Goal: Communication & Community: Answer question/provide support

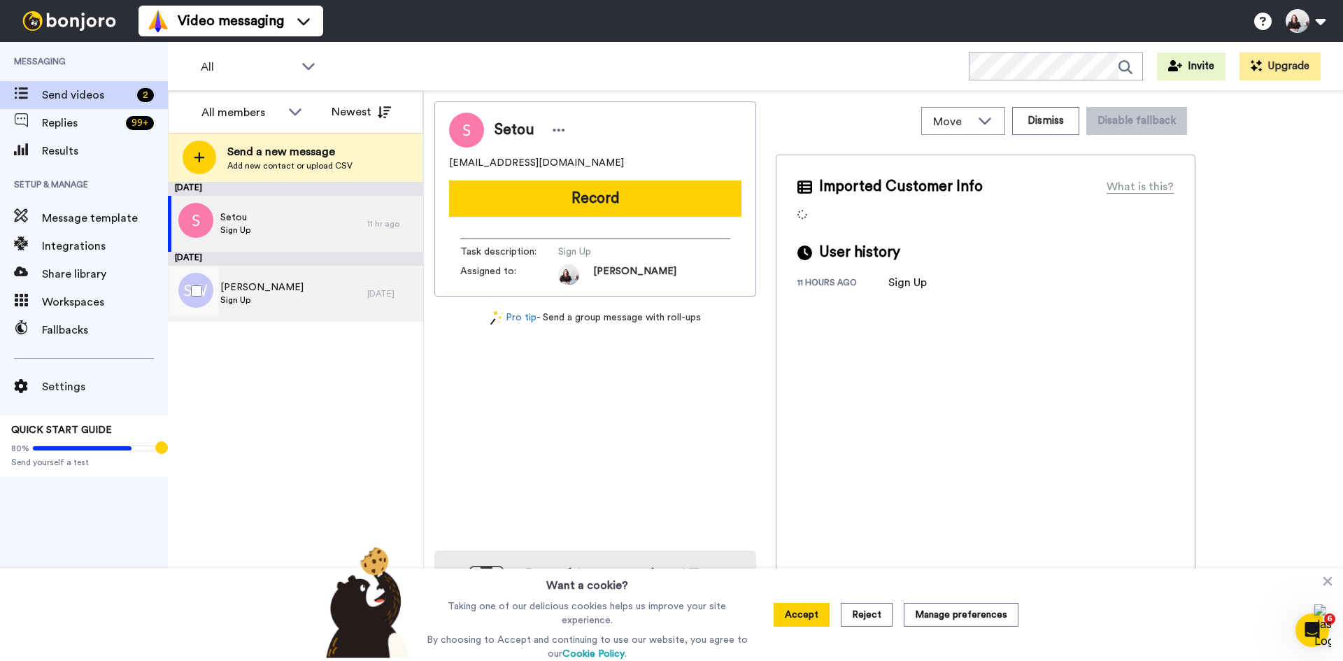
click at [325, 300] on div "[PERSON_NAME] Sign Up" at bounding box center [267, 294] width 199 height 56
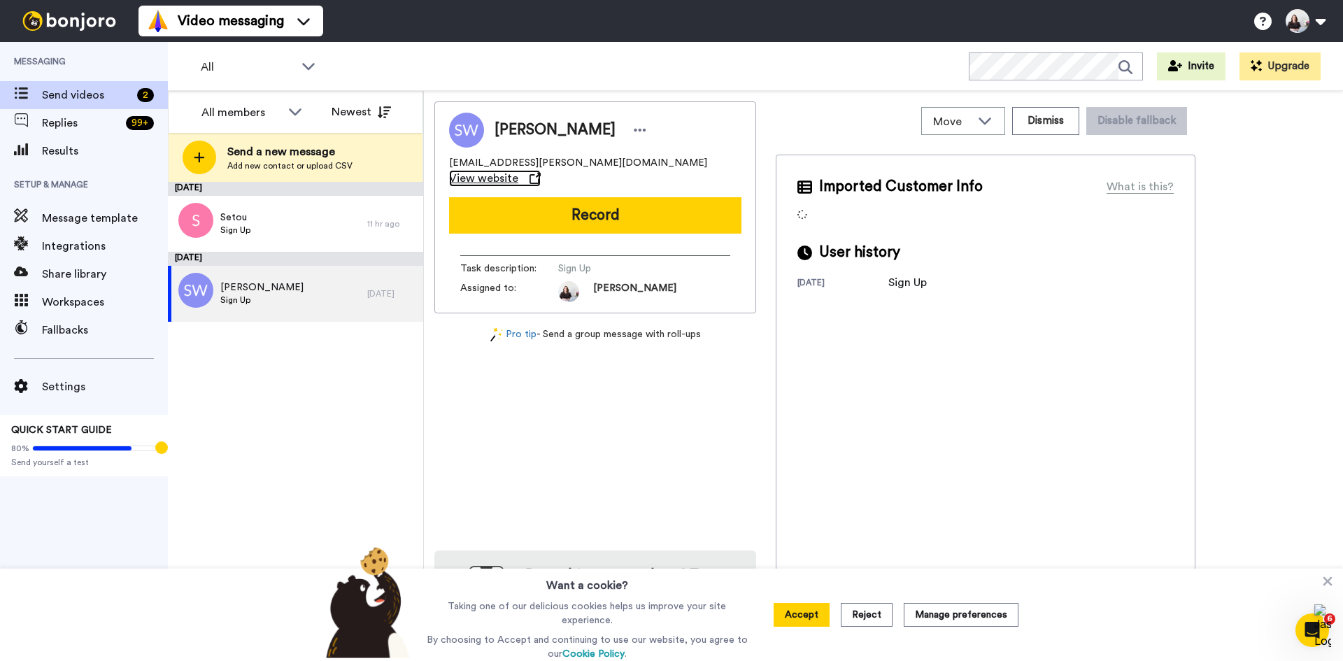
click at [518, 170] on span "View website" at bounding box center [483, 178] width 69 height 17
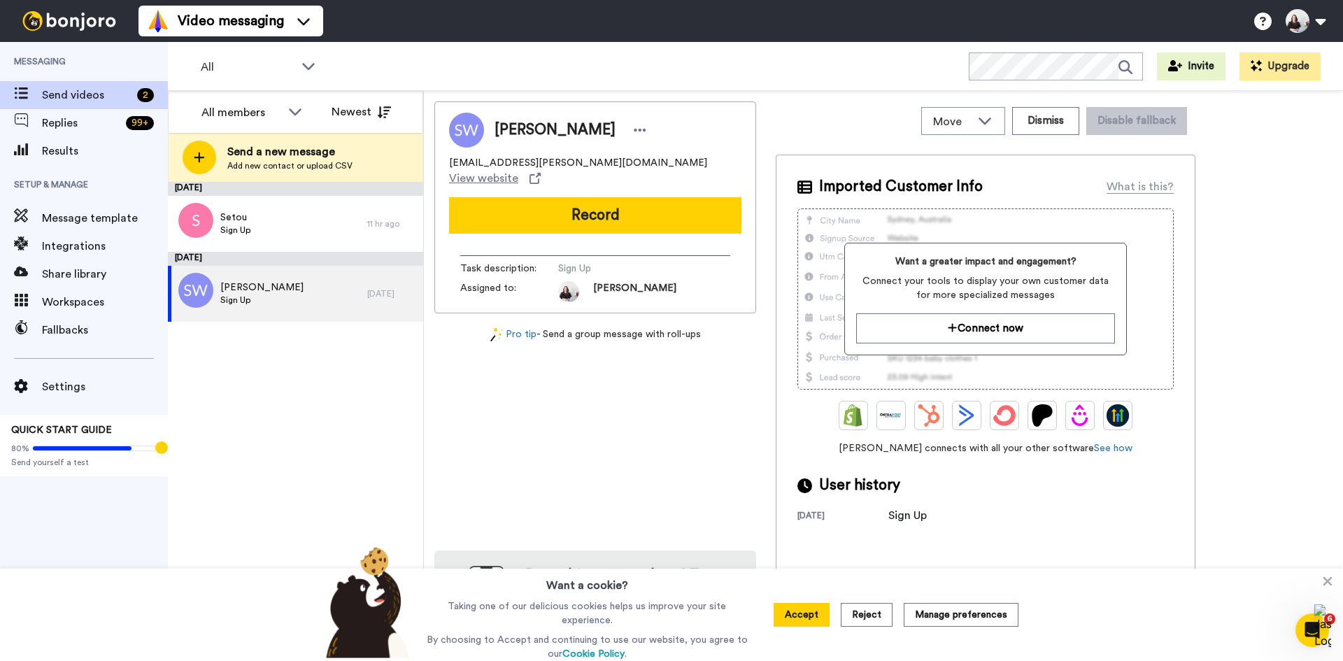
click at [630, 463] on div "[PERSON_NAME] [EMAIL_ADDRESS][PERSON_NAME][DOMAIN_NAME] View website Record Tas…" at bounding box center [595, 378] width 322 height 555
click at [314, 238] on div "Setou Sign Up" at bounding box center [267, 224] width 199 height 56
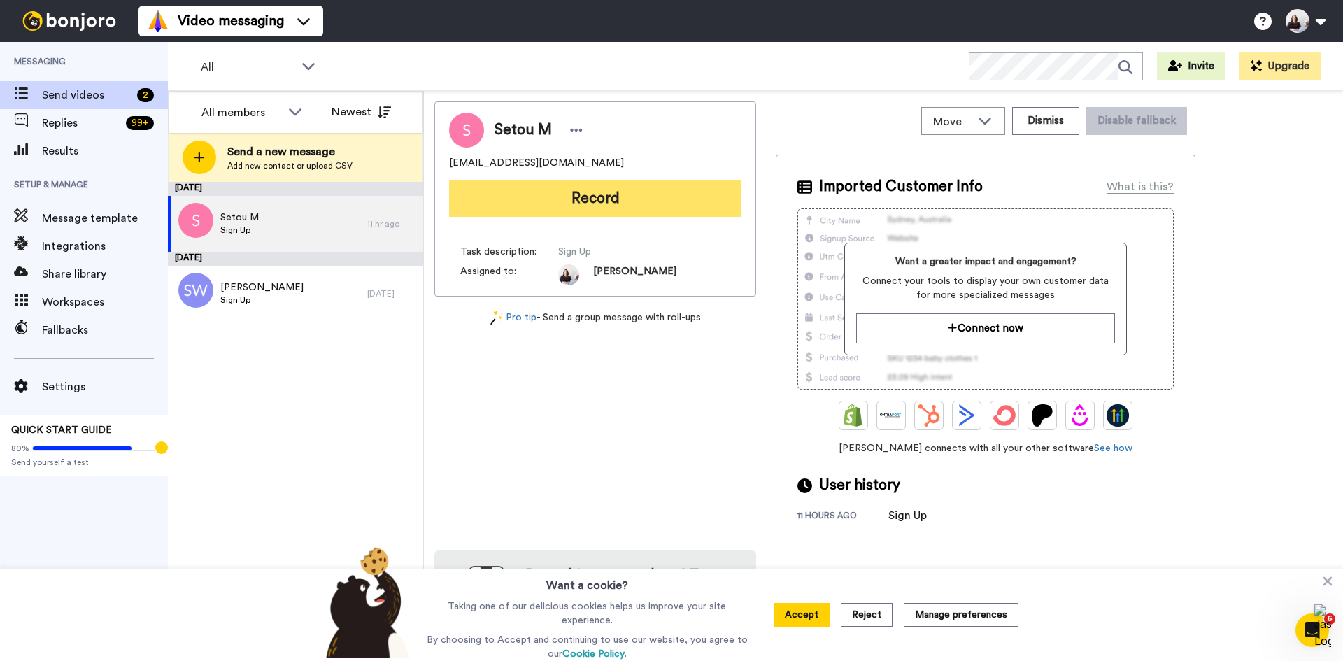
click at [628, 200] on button "Record" at bounding box center [595, 198] width 292 height 36
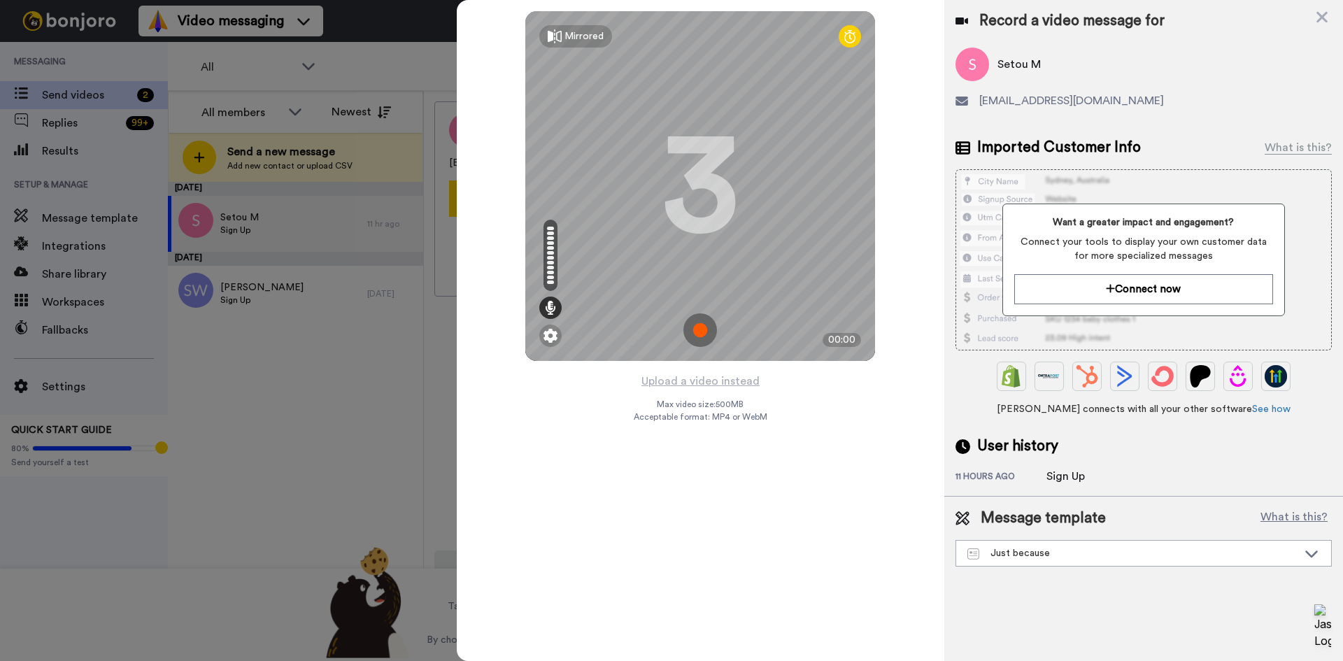
click at [697, 325] on img at bounding box center [700, 330] width 34 height 34
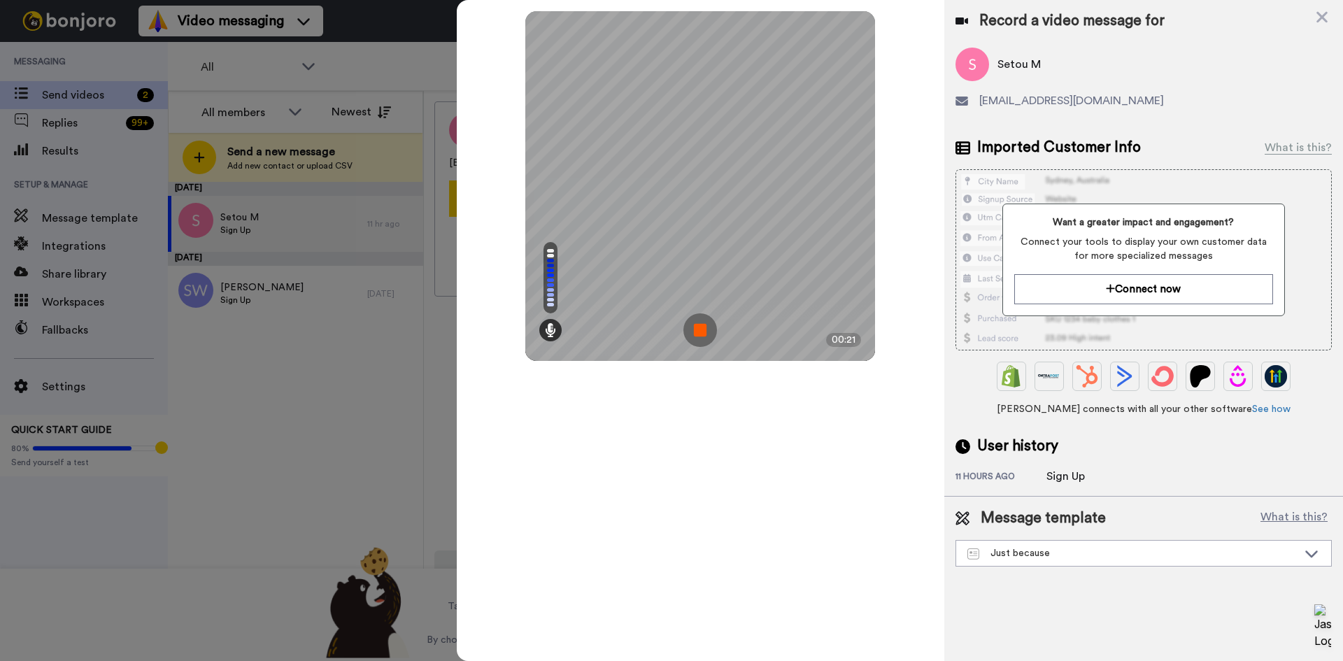
click at [697, 325] on img at bounding box center [700, 330] width 34 height 34
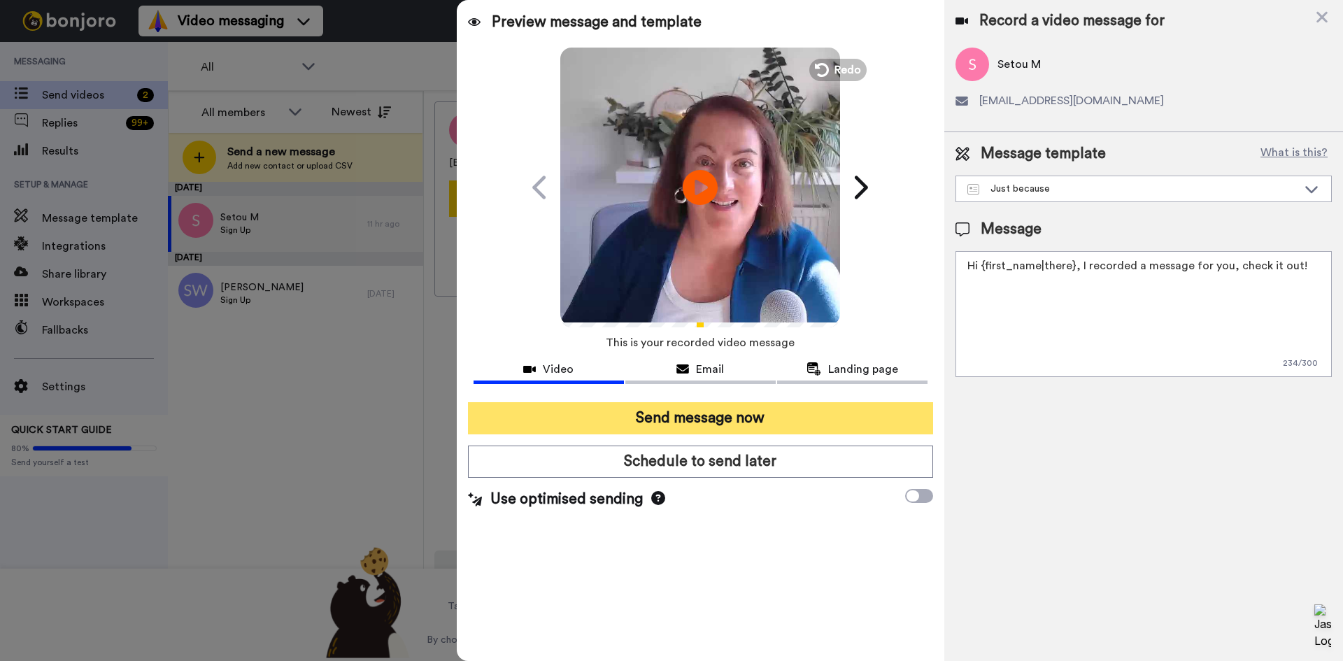
click at [700, 421] on button "Send message now" at bounding box center [700, 418] width 465 height 32
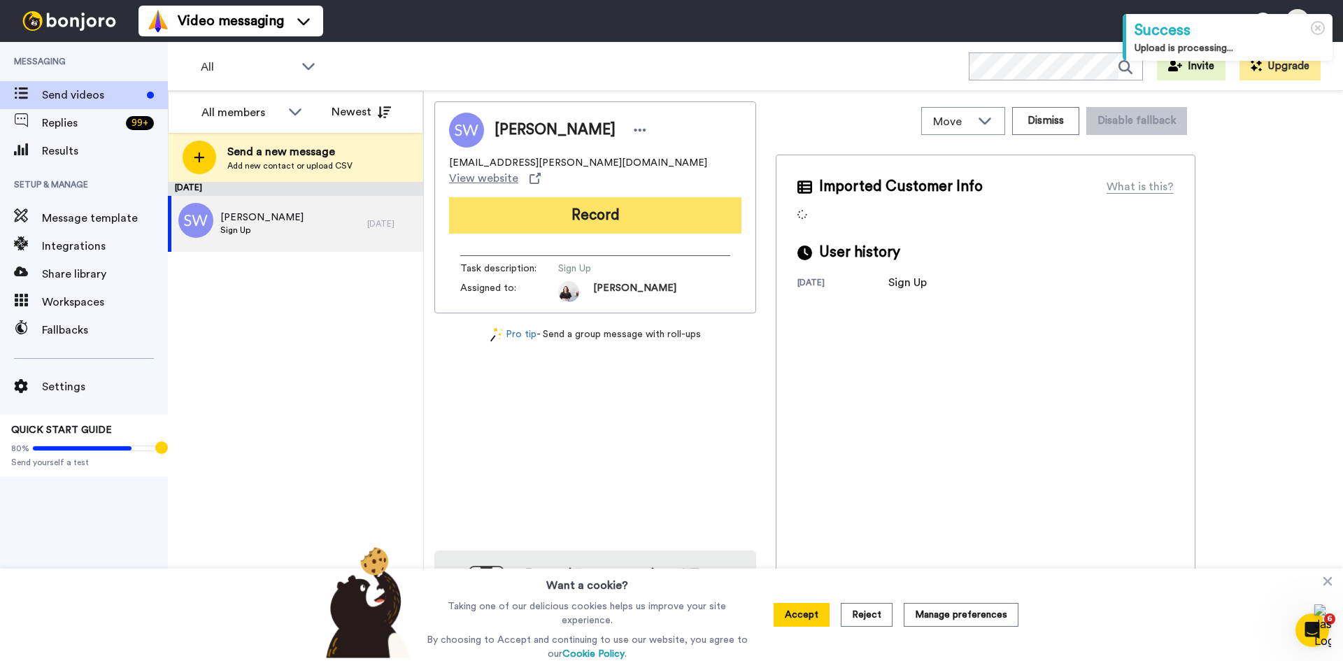
click at [555, 197] on button "Record" at bounding box center [595, 215] width 292 height 36
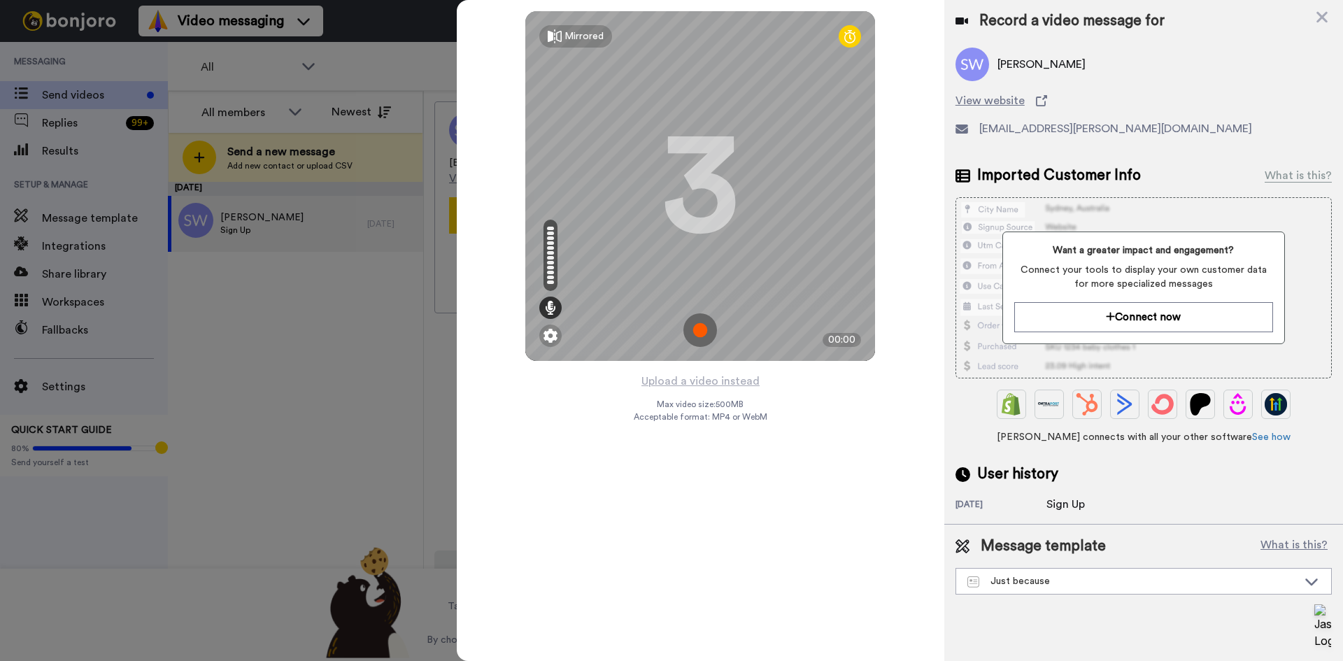
click at [695, 321] on img at bounding box center [700, 330] width 34 height 34
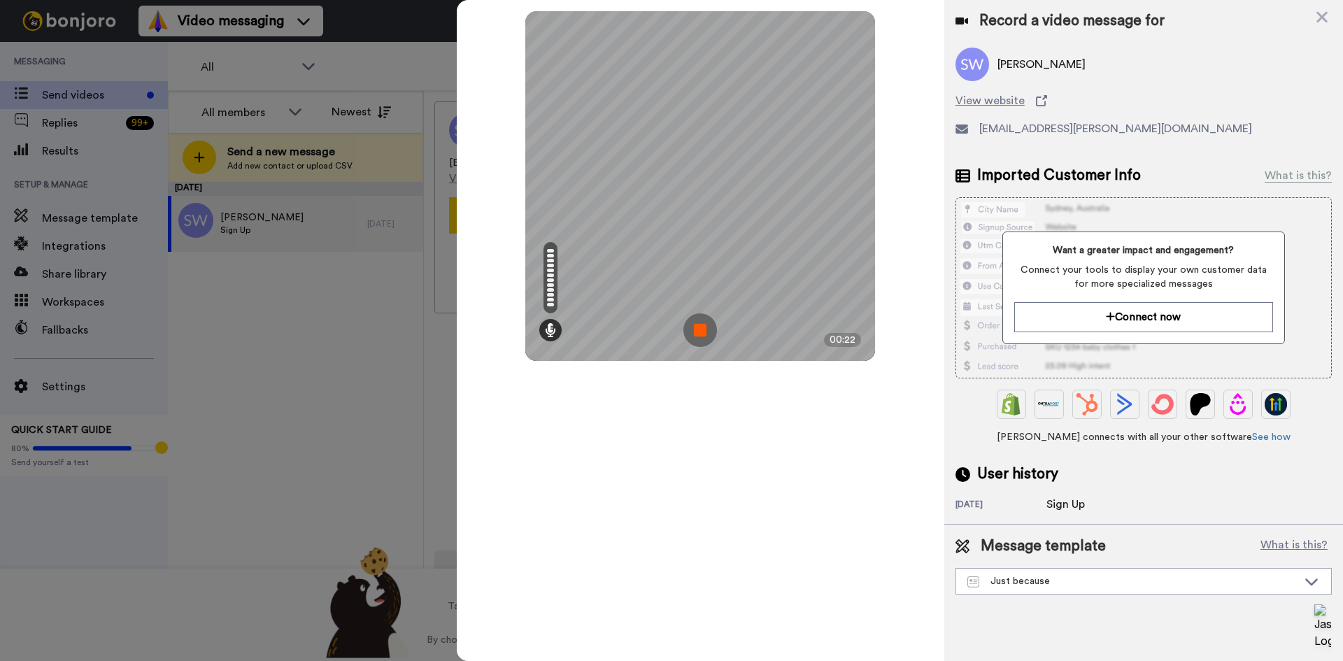
click at [695, 321] on img at bounding box center [700, 330] width 34 height 34
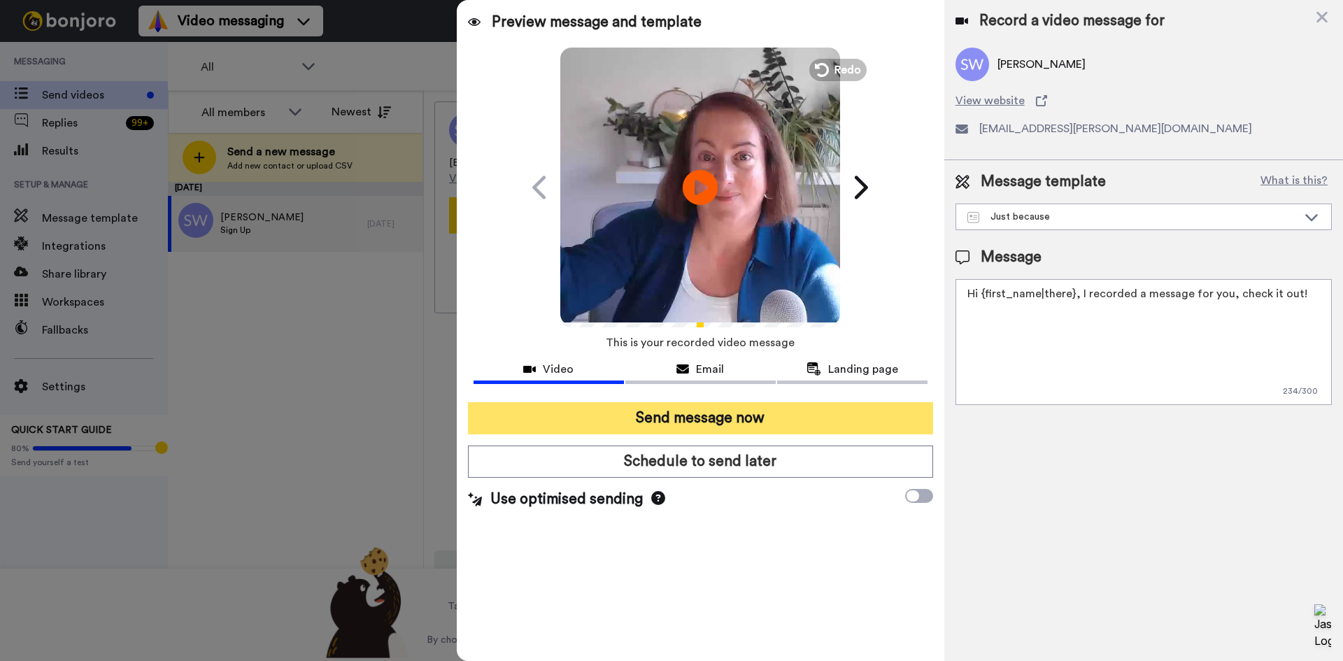
click at [767, 419] on button "Send message now" at bounding box center [700, 418] width 465 height 32
